Goal: Navigation & Orientation: Find specific page/section

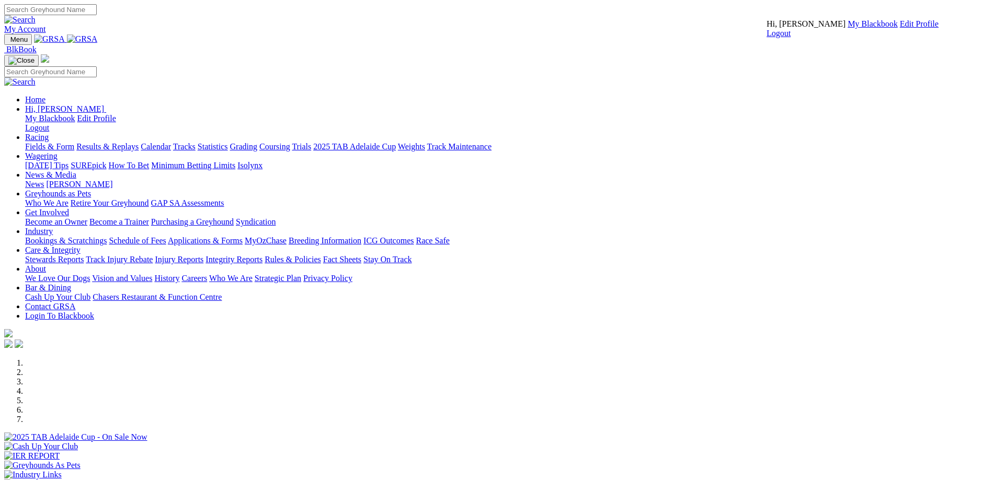
click at [847, 28] on link "My Blackbook" at bounding box center [872, 23] width 50 height 9
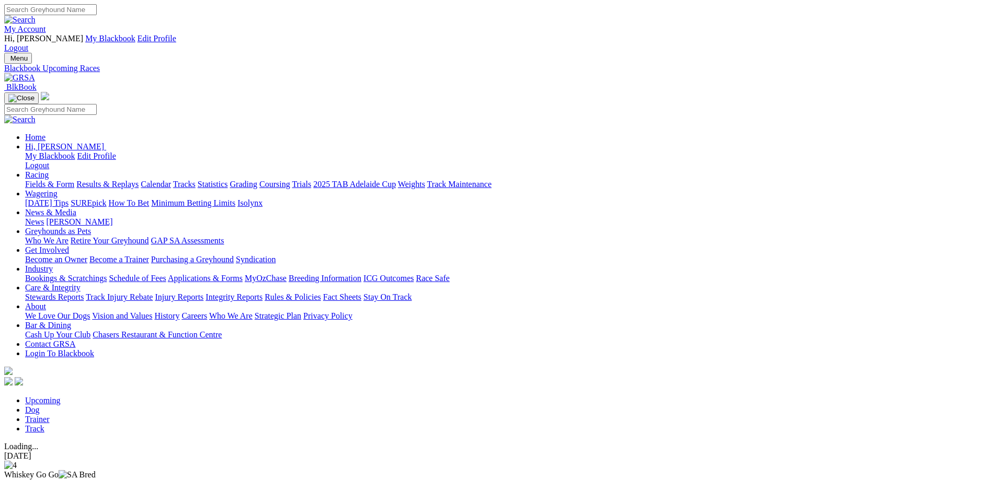
click at [50, 415] on link "Trainer" at bounding box center [37, 419] width 25 height 9
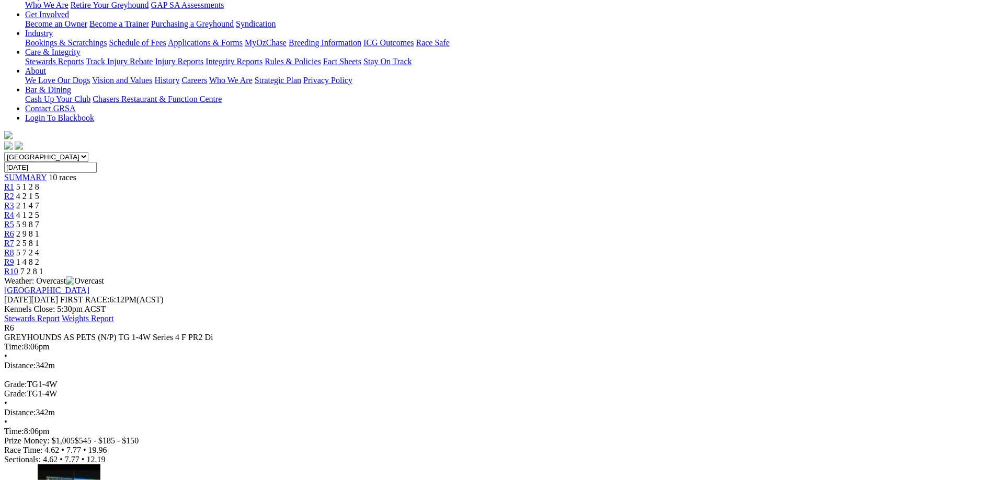
scroll to position [254, 0]
